Goal: Check status: Check status

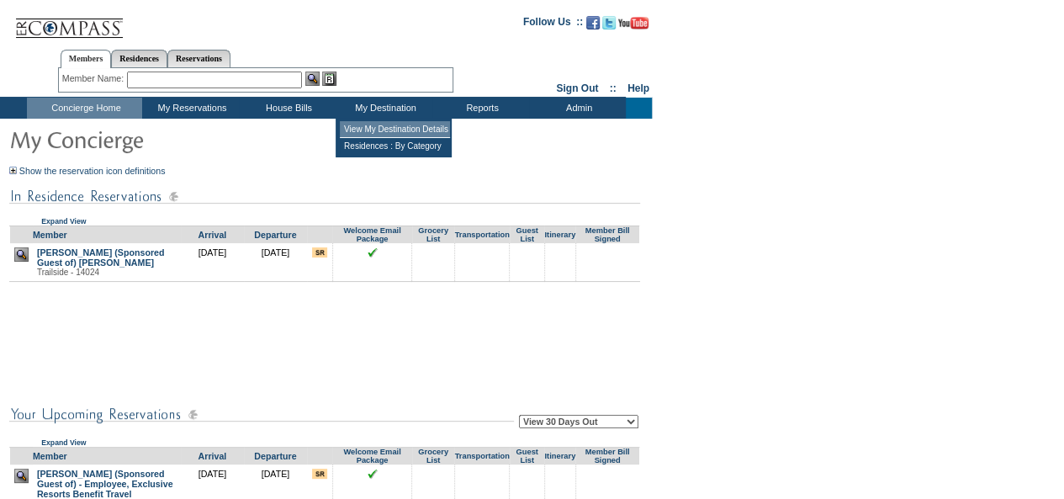
click at [406, 130] on td "View My Destination Details" at bounding box center [395, 129] width 110 height 17
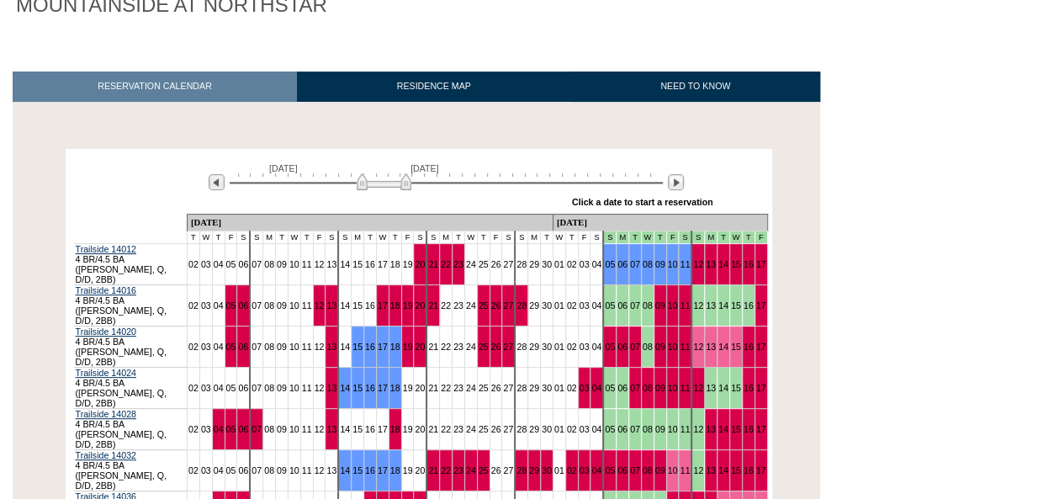
scroll to position [183, 0]
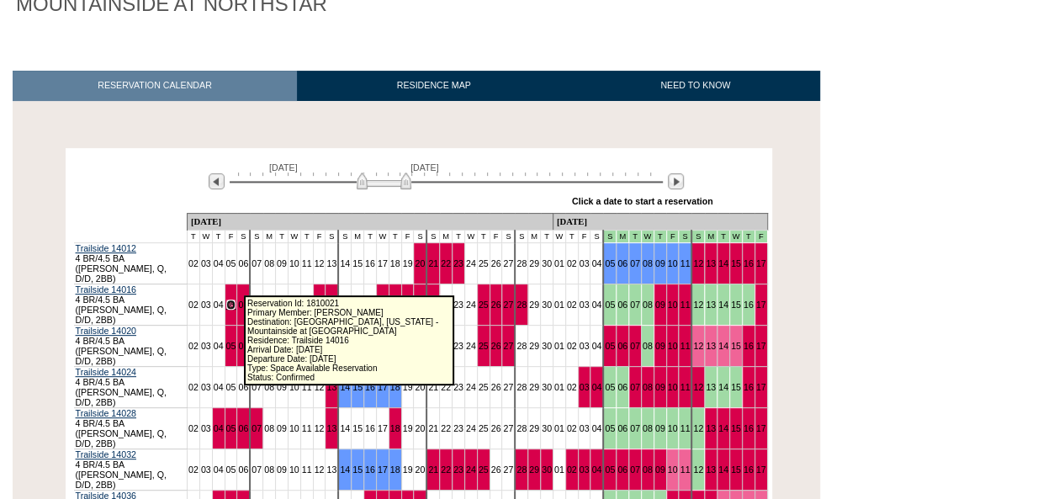
click at [236, 300] on link "05" at bounding box center [231, 305] width 10 height 10
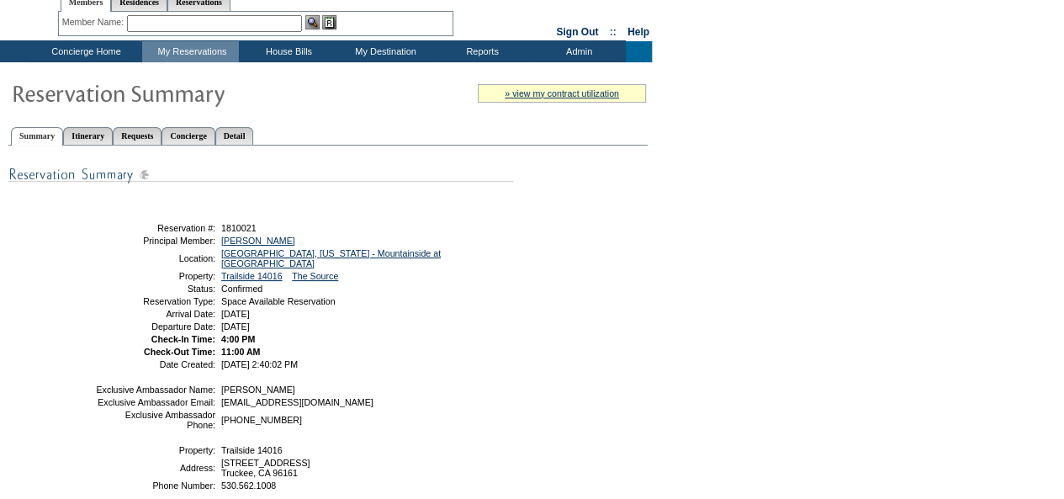
scroll to position [82, 0]
